Goal: Communication & Community: Answer question/provide support

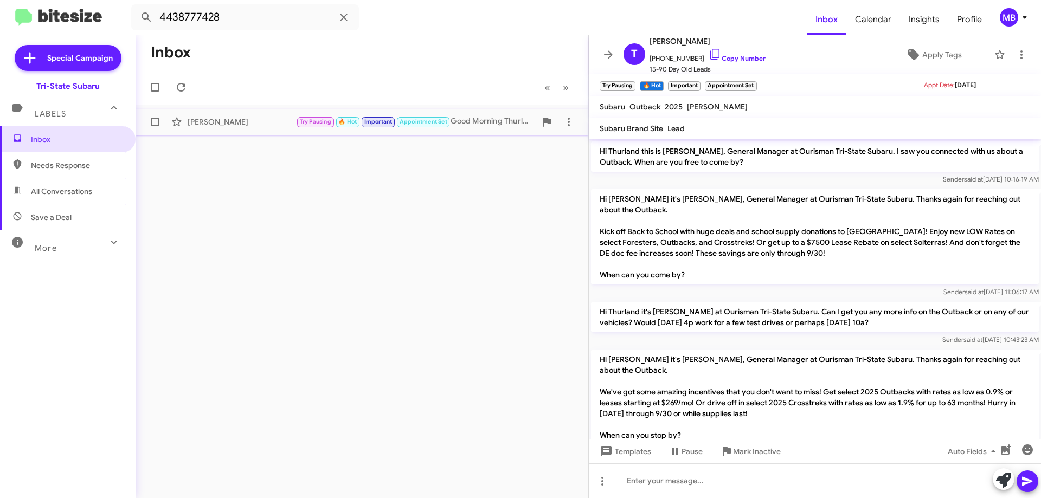
scroll to position [584, 0]
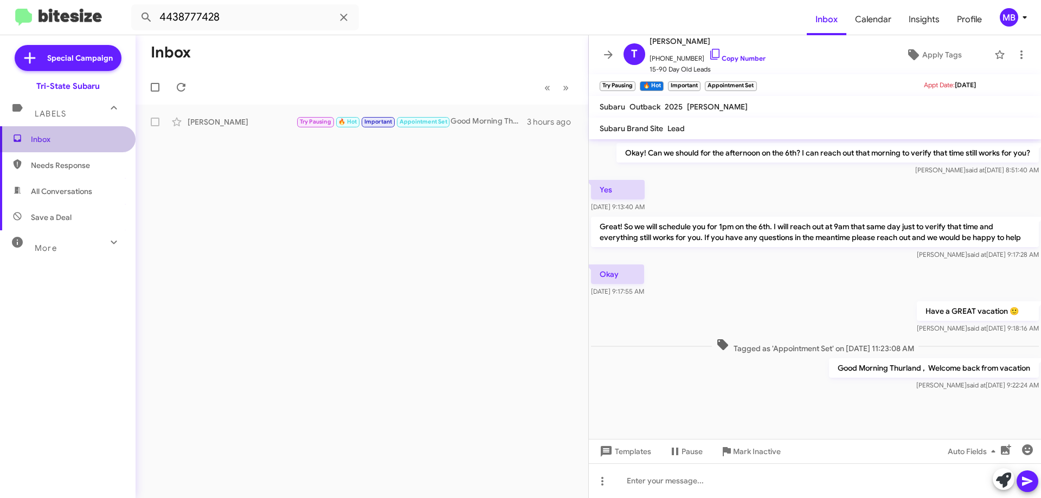
click at [94, 142] on span "Inbox" at bounding box center [77, 139] width 92 height 11
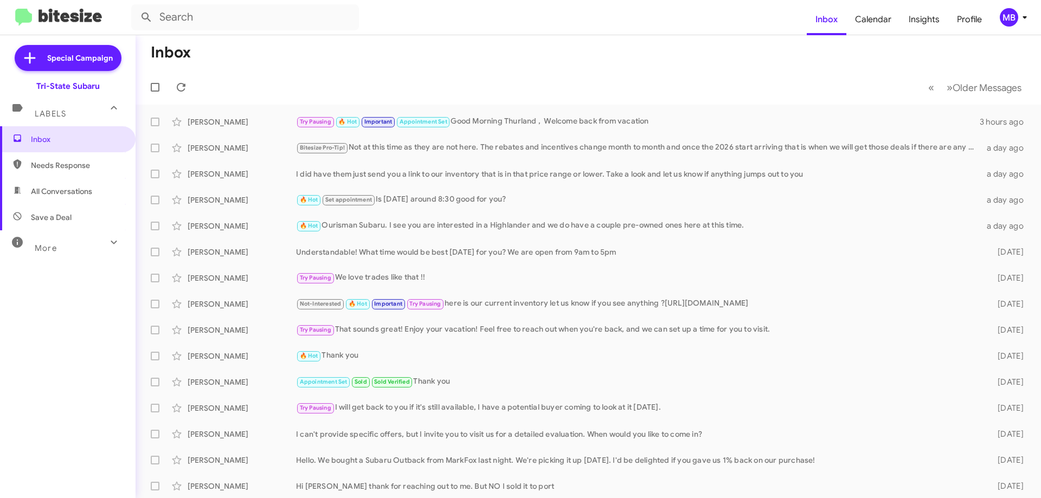
click at [94, 165] on span "Needs Response" at bounding box center [77, 165] width 92 height 11
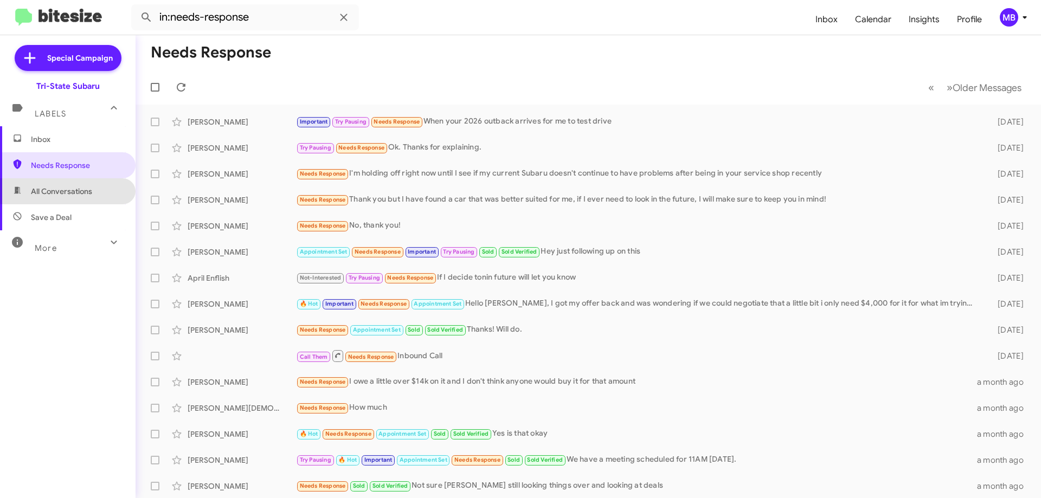
click at [90, 189] on span "All Conversations" at bounding box center [61, 191] width 61 height 11
type input "in:all-conversations"
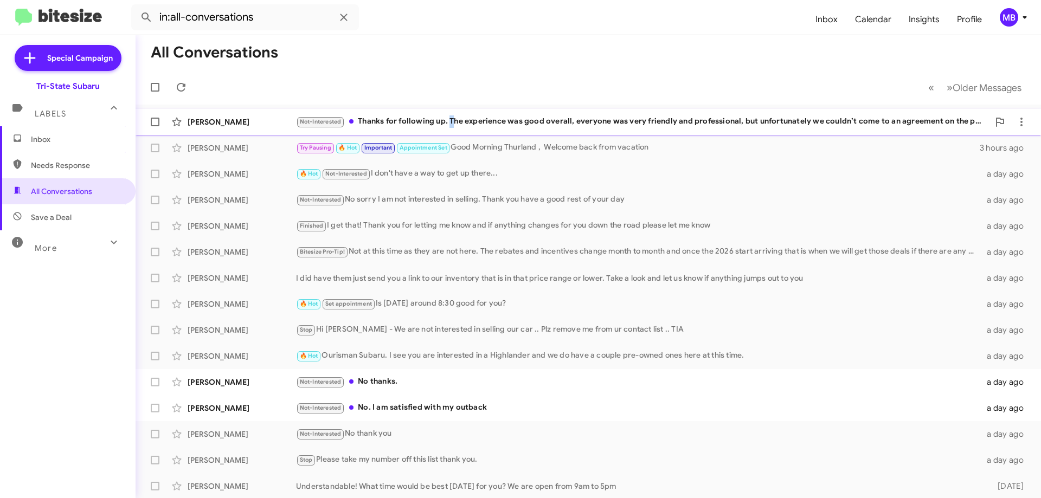
click at [452, 123] on div "Not-Interested Thanks for following up. The experience was good overall, everyo…" at bounding box center [642, 121] width 693 height 12
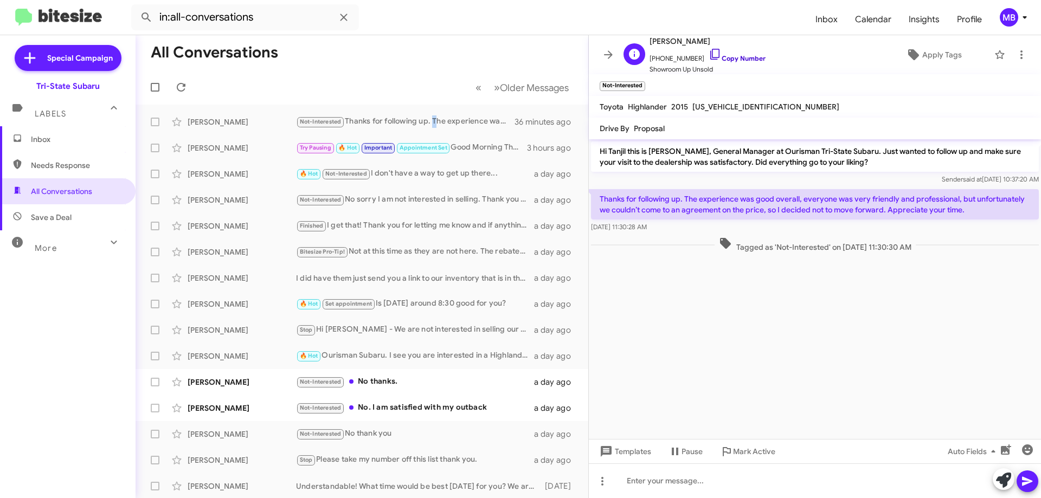
click at [741, 58] on link "Copy Number" at bounding box center [737, 58] width 57 height 8
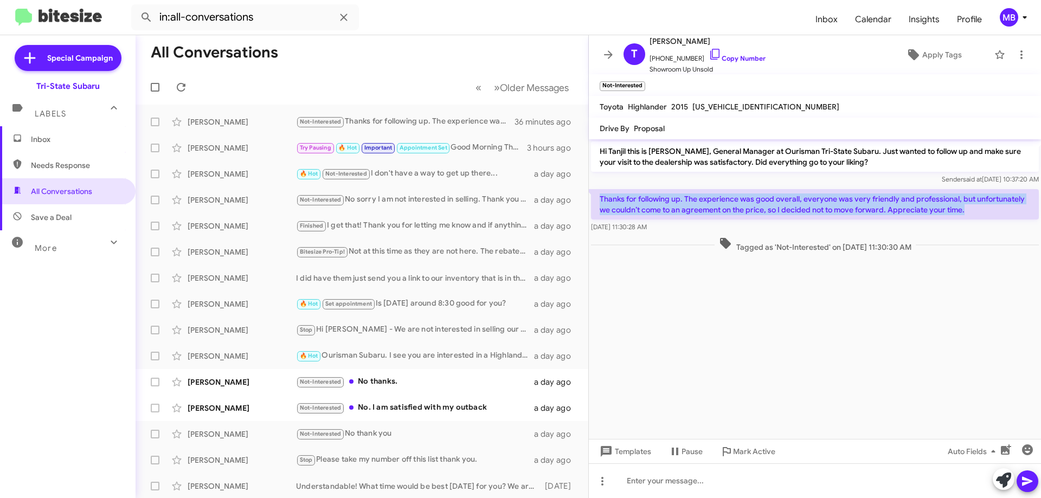
drag, startPoint x: 973, startPoint y: 210, endPoint x: 628, endPoint y: 200, distance: 344.5
click at [599, 197] on p "Thanks for following up. The experience was good overall, everyone was very fri…" at bounding box center [815, 204] width 448 height 30
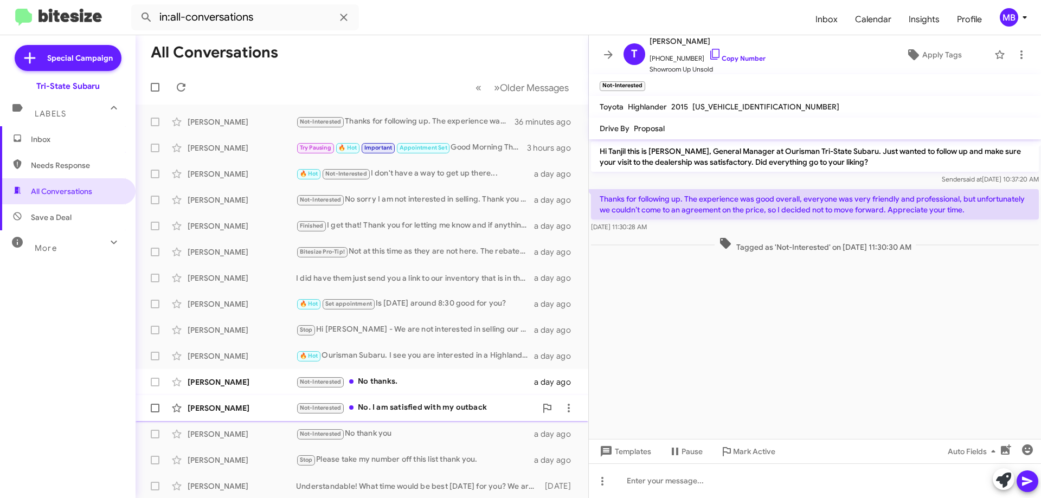
click at [440, 412] on div "Not-Interested No. I am satisfied with my outback" at bounding box center [416, 408] width 240 height 12
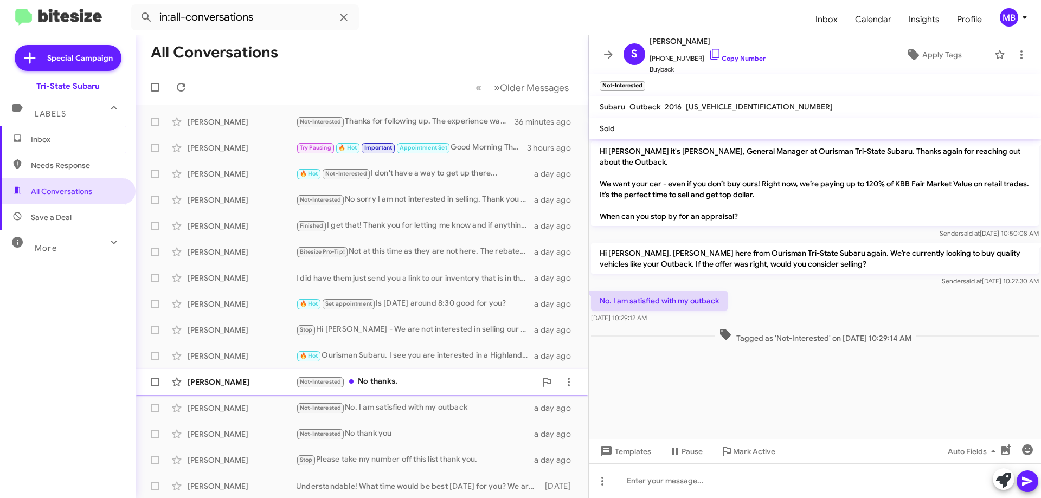
click at [421, 383] on div "Not-Interested No thanks." at bounding box center [416, 382] width 240 height 12
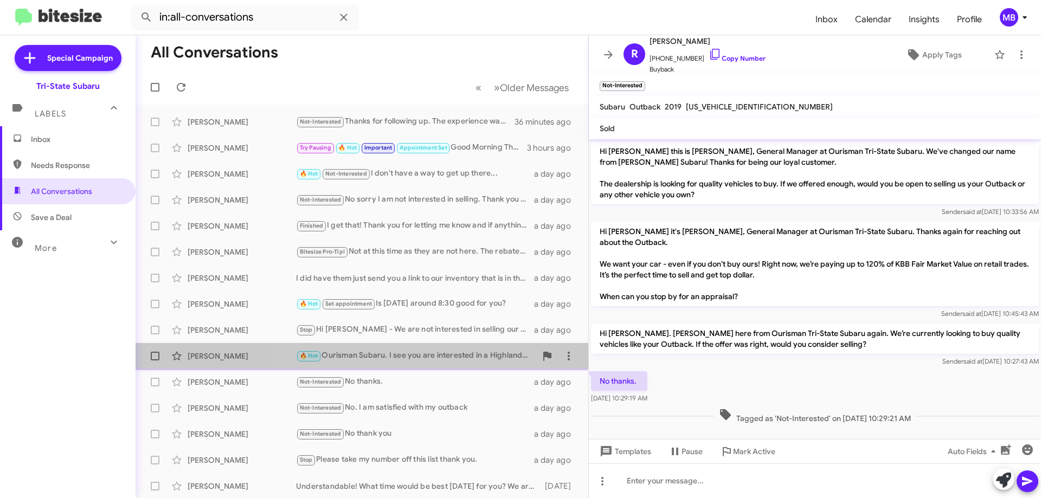
click at [398, 354] on div "🔥 Hot Ourisman Subaru. I see you are interested in a Highlander and we do have …" at bounding box center [416, 356] width 240 height 12
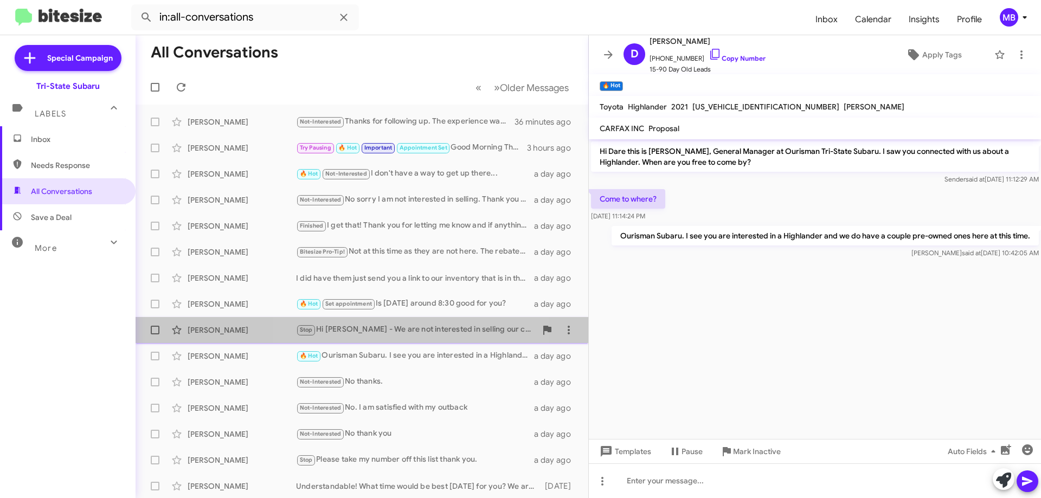
click at [418, 335] on div "Stop Hi [PERSON_NAME] - We are not interested in selling our car .. Plz remove …" at bounding box center [416, 330] width 240 height 12
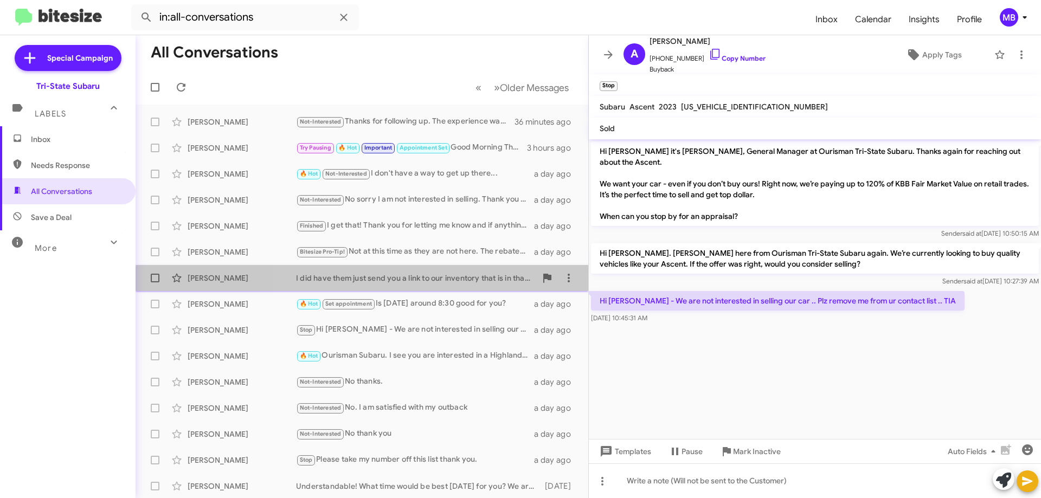
click at [461, 286] on div "[PERSON_NAME] I did have them just send you a link to our inventory that is in …" at bounding box center [361, 278] width 435 height 22
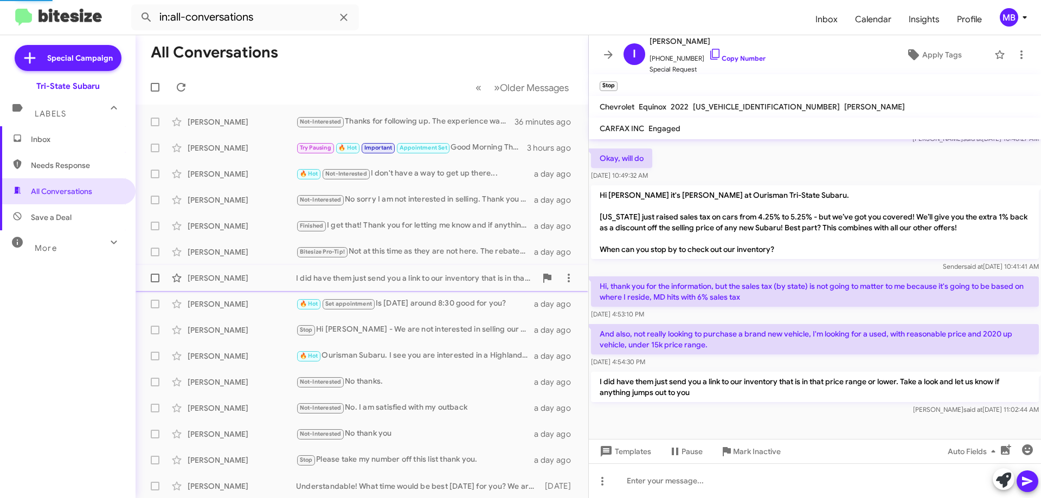
scroll to position [104, 0]
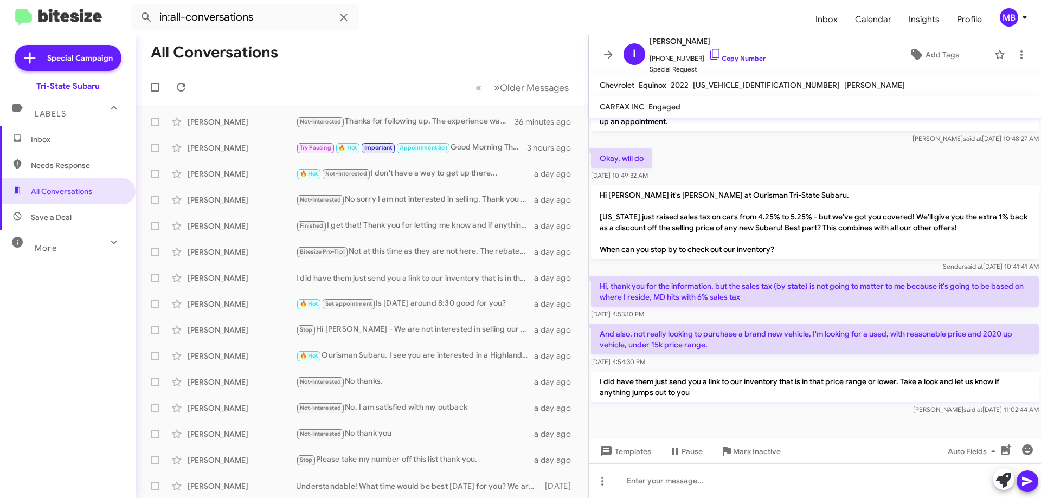
click at [1041, 112] on html "in:all-conversations Inbox Calendar Insights Profile MB Special Campaign Tri-St…" at bounding box center [520, 249] width 1041 height 498
